Goal: Check status: Check status

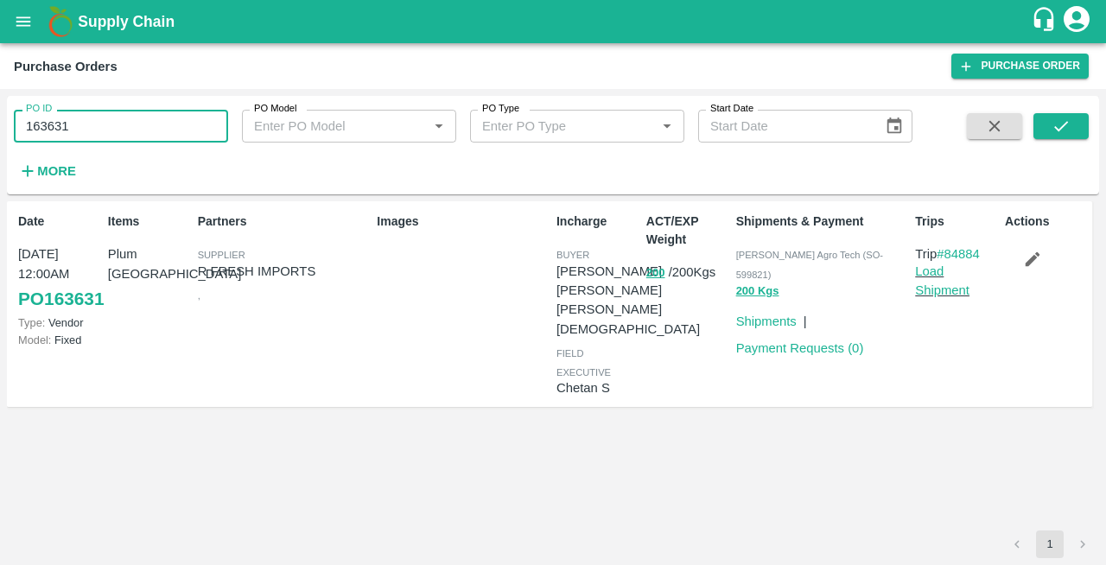
click at [110, 124] on input "163631" at bounding box center [121, 126] width 214 height 33
type input "1"
type input "162818"
click at [1059, 131] on icon "submit" at bounding box center [1060, 126] width 19 height 19
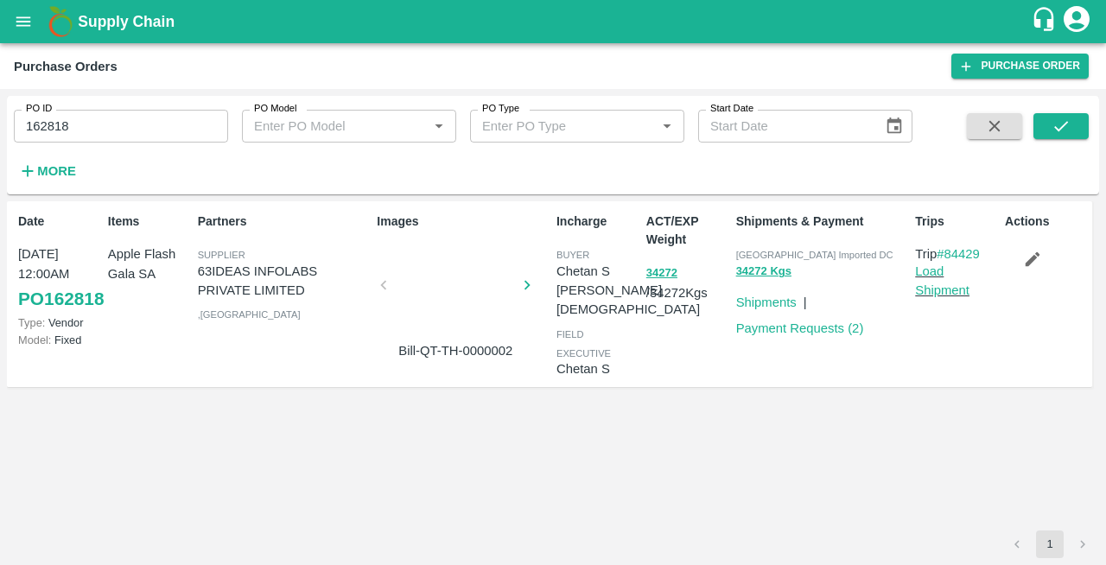
click at [464, 311] on div at bounding box center [455, 290] width 130 height 92
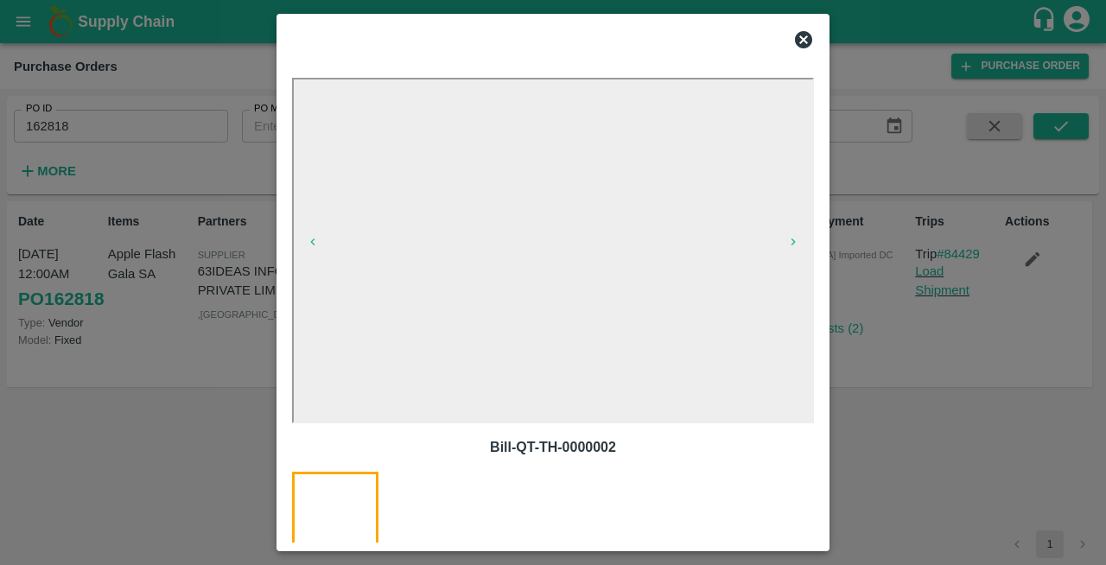
click at [802, 41] on icon at bounding box center [803, 39] width 21 height 21
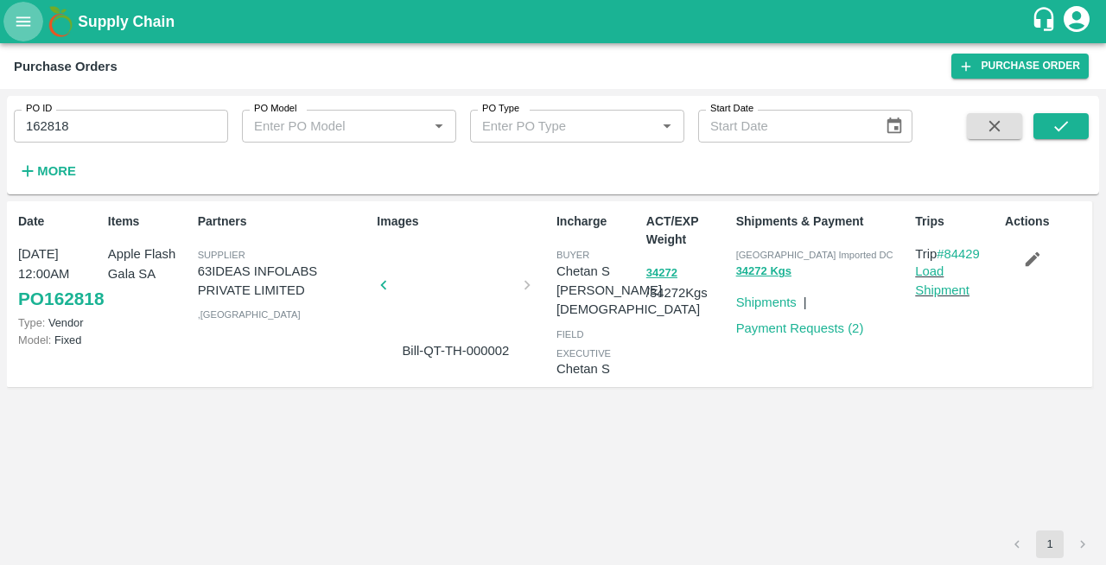
click at [19, 23] on icon "open drawer" at bounding box center [23, 21] width 19 height 19
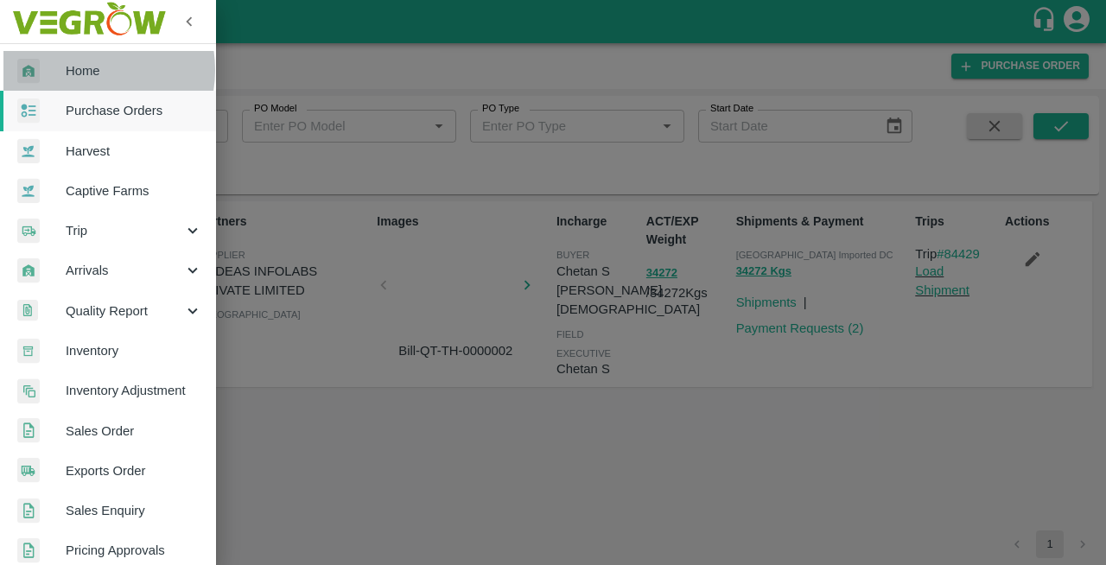
click at [79, 70] on span "Home" at bounding box center [134, 70] width 136 height 19
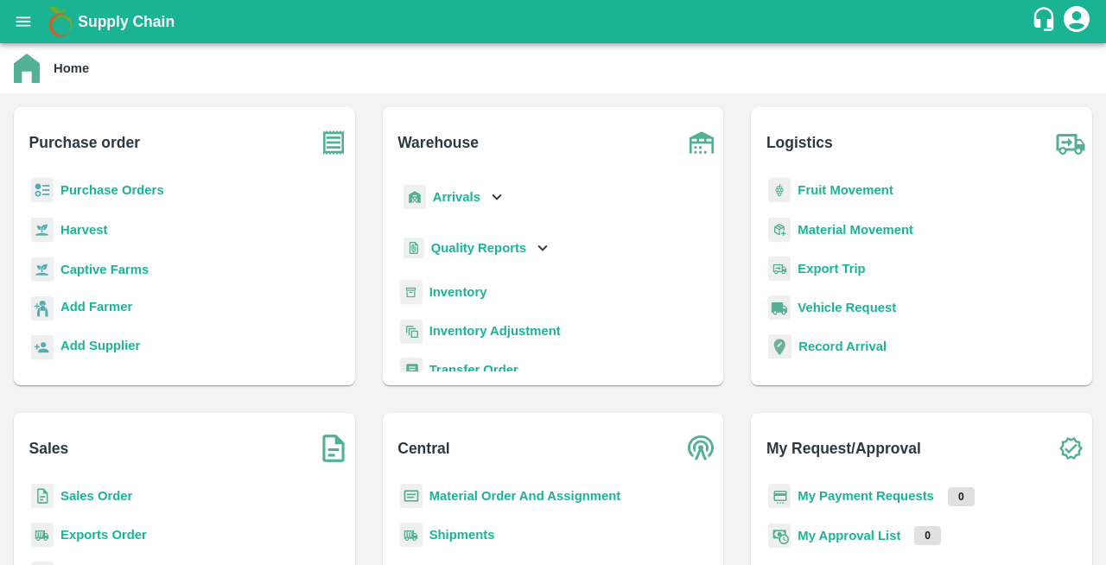
click at [91, 191] on b "Purchase Orders" at bounding box center [112, 190] width 104 height 14
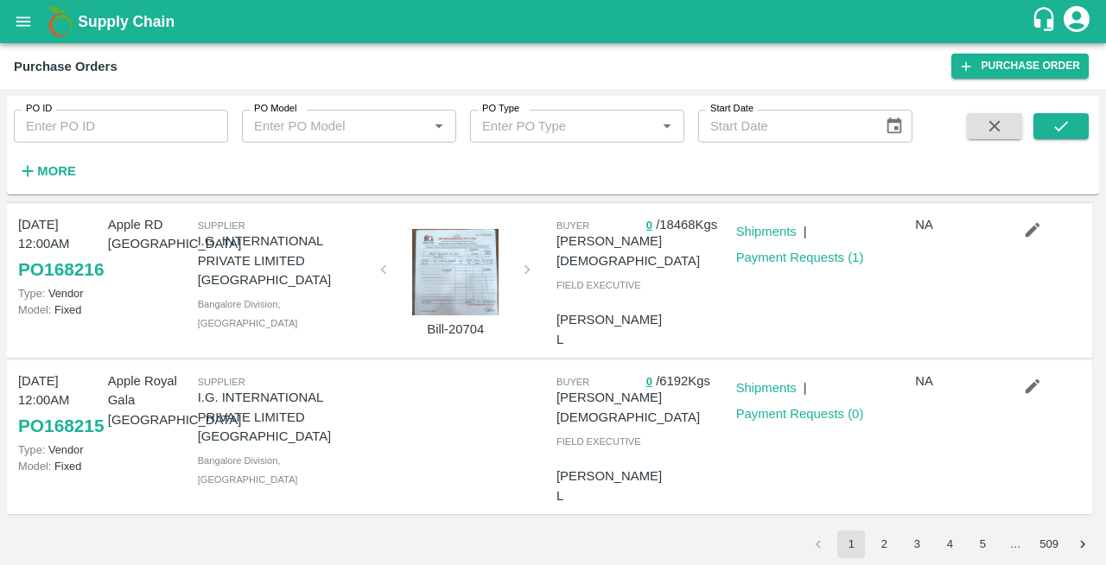
scroll to position [1273, 0]
